Goal: Task Accomplishment & Management: Use online tool/utility

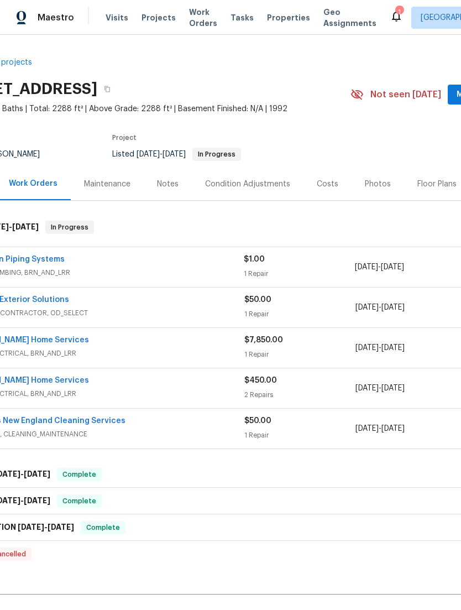
scroll to position [0, 50]
click at [41, 278] on span "HVAC, PLUMBING, BRN_AND_LRR" at bounding box center [105, 272] width 277 height 11
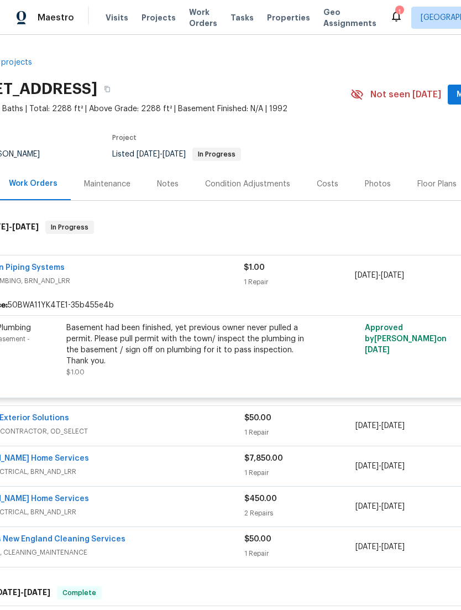
click at [17, 272] on link "Precision Piping Systems" at bounding box center [16, 268] width 98 height 8
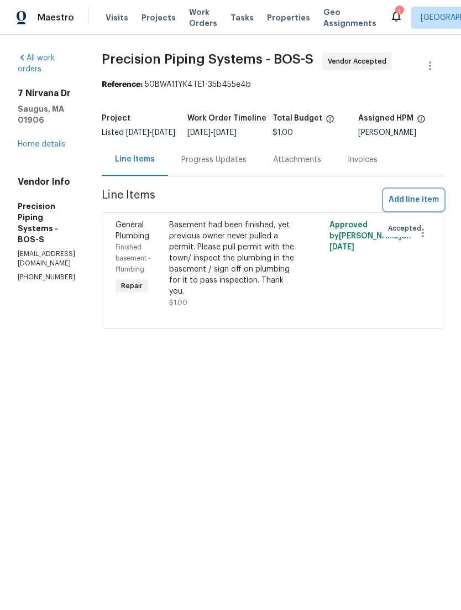
click at [433, 207] on span "Add line item" at bounding box center [414, 200] width 50 height 14
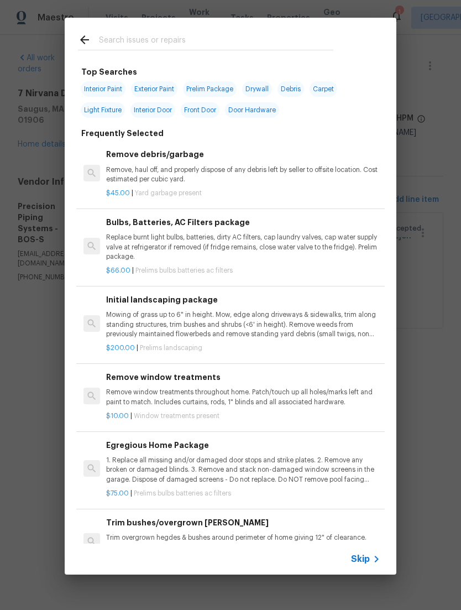
click at [328, 39] on input "text" at bounding box center [216, 41] width 235 height 17
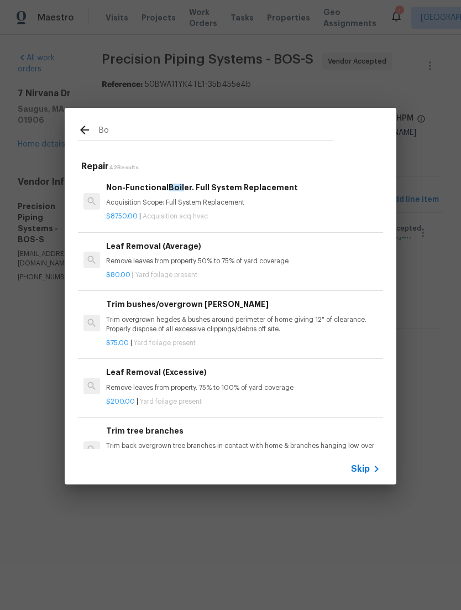
type input "B"
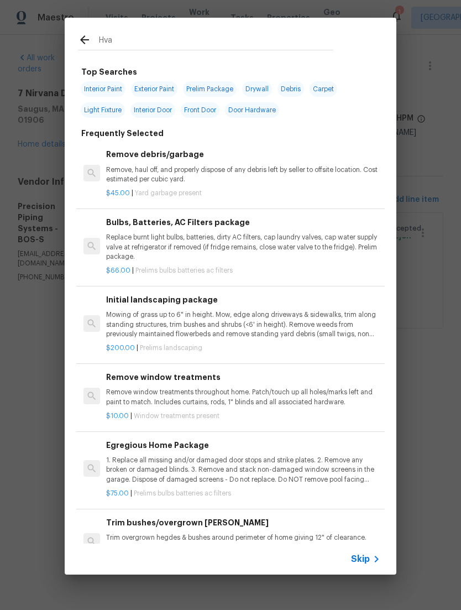
type input "Hvac"
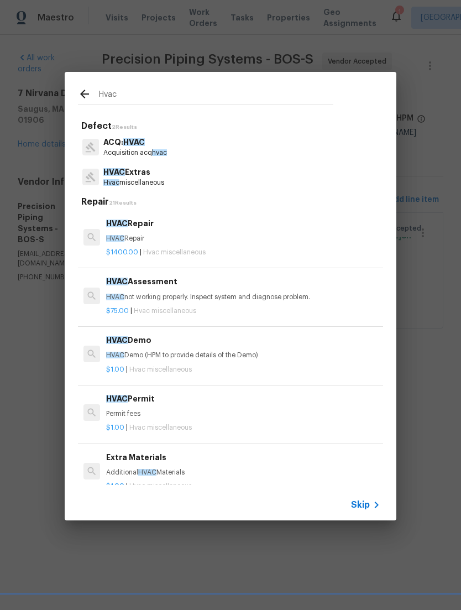
click at [104, 175] on span "HVAC" at bounding box center [114, 172] width 22 height 8
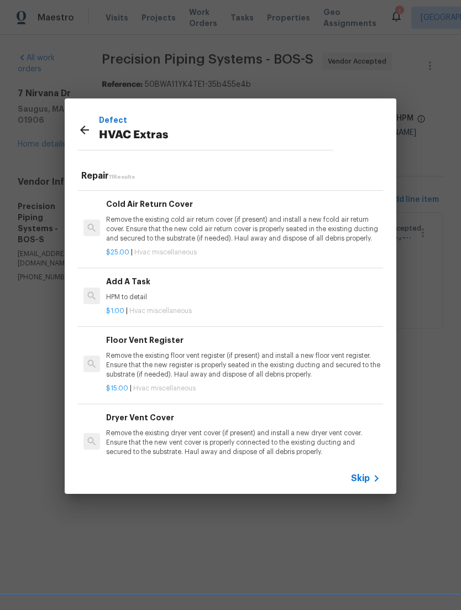
scroll to position [362, 0]
click at [154, 297] on p "HPM to detail" at bounding box center [243, 297] width 274 height 9
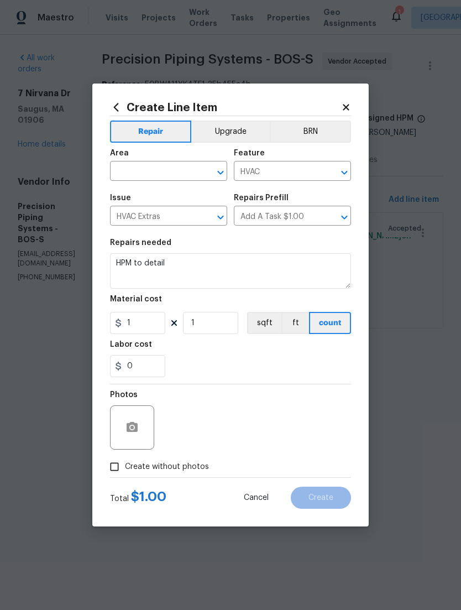
click at [117, 169] on input "text" at bounding box center [153, 172] width 86 height 17
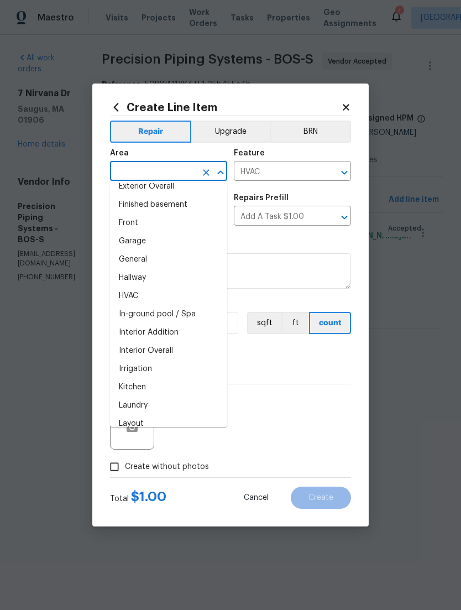
scroll to position [308, 0]
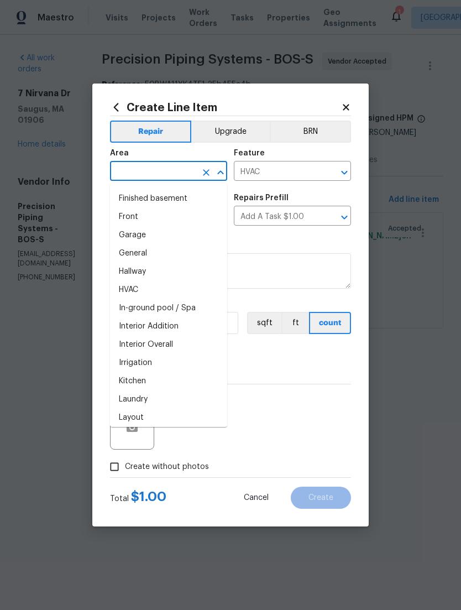
click at [127, 288] on li "HVAC" at bounding box center [168, 290] width 117 height 18
type input "HVAC"
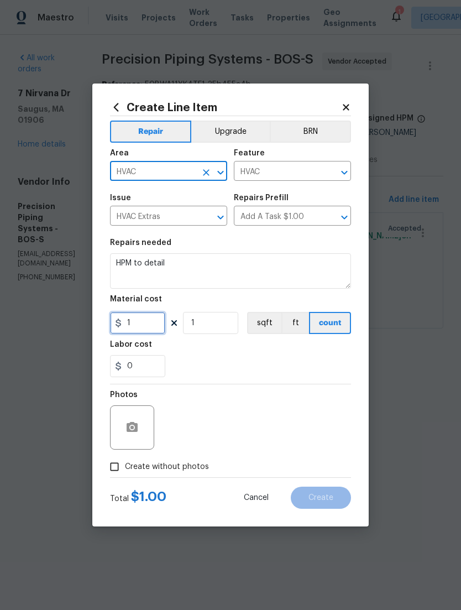
click at [144, 323] on input "1" at bounding box center [137, 323] width 55 height 22
type input "1000"
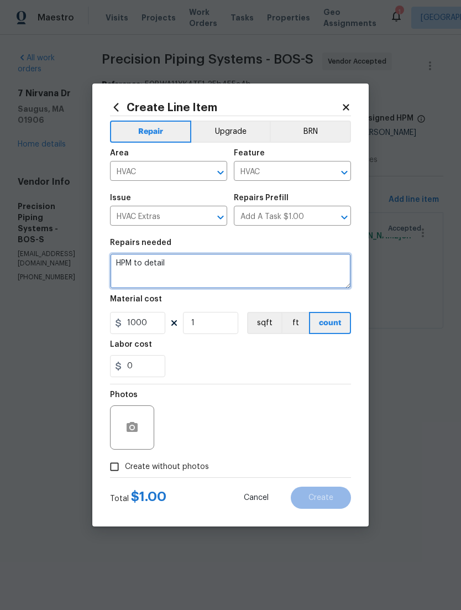
click at [129, 273] on textarea "HPM to detail" at bounding box center [230, 270] width 241 height 35
click at [129, 266] on textarea "HPM to detail" at bounding box center [230, 270] width 241 height 35
type textarea "Exhaust motor on the boiler is knocking on. Please replace accordingly."
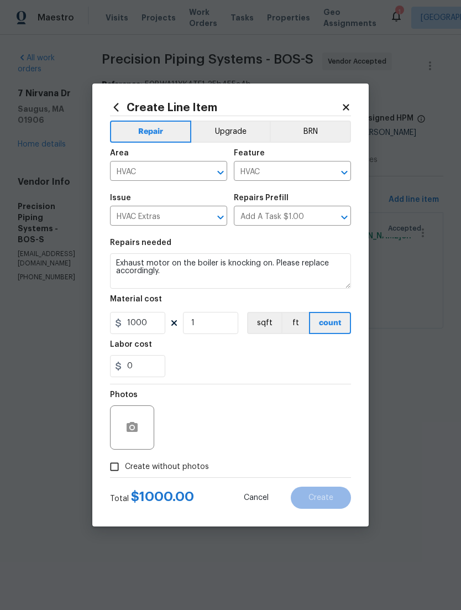
click at [117, 471] on input "Create without photos" at bounding box center [114, 466] width 21 height 21
checkbox input "true"
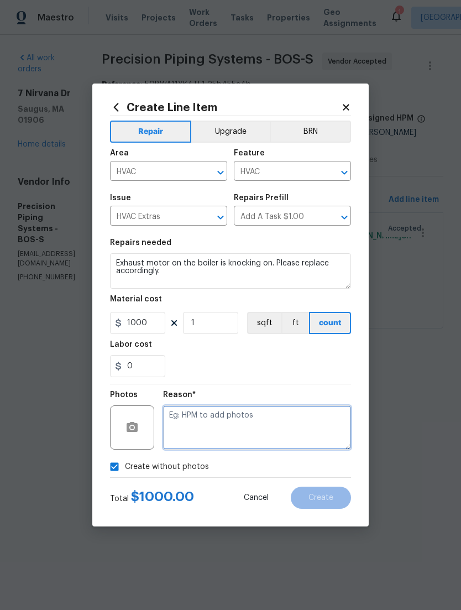
click at [313, 437] on textarea at bounding box center [257, 428] width 188 height 44
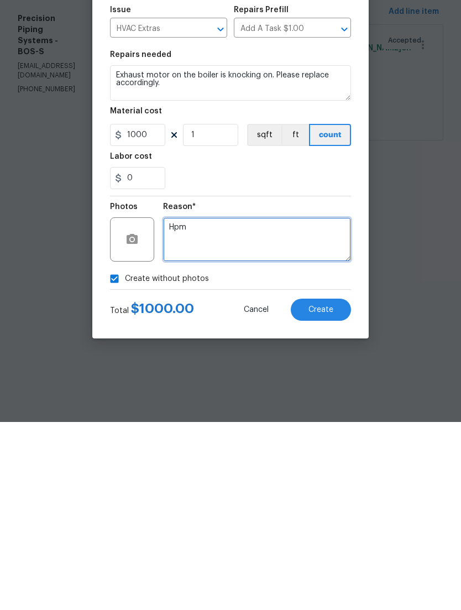
type textarea "Hpm"
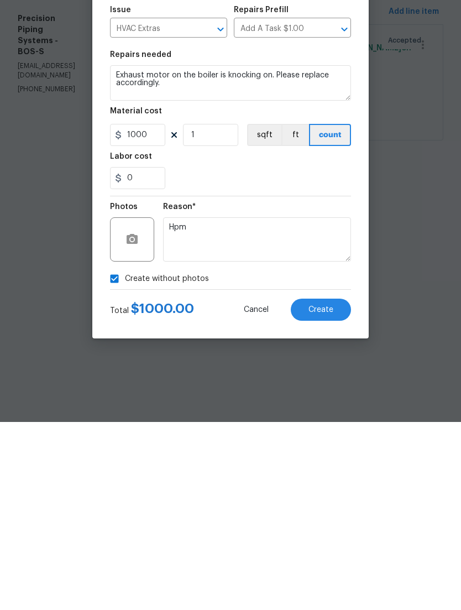
click at [334, 487] on button "Create" at bounding box center [321, 498] width 60 height 22
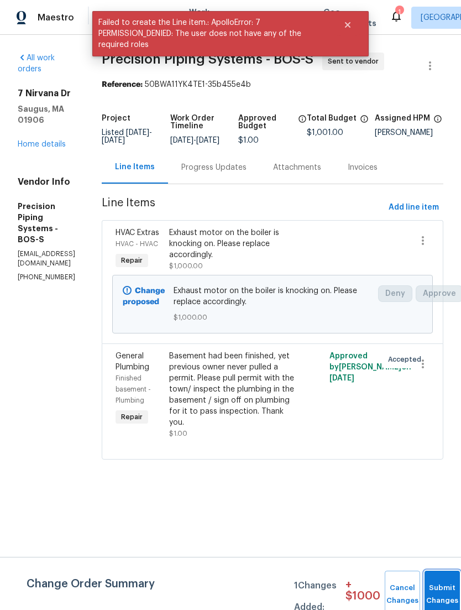
click at [440, 603] on span "Submit Changes" at bounding box center [442, 594] width 24 height 25
